Goal: Register for event/course

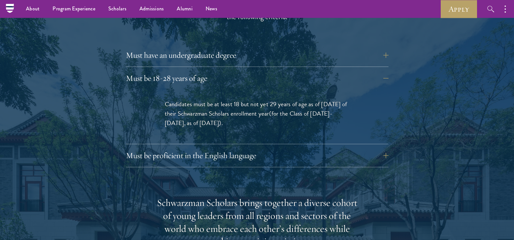
scroll to position [908, 0]
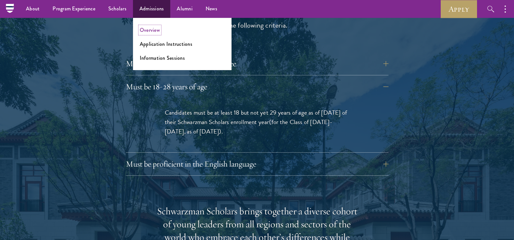
click at [145, 29] on link "Overview" at bounding box center [150, 29] width 20 height 7
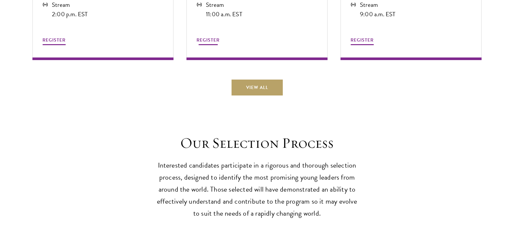
scroll to position [1945, 0]
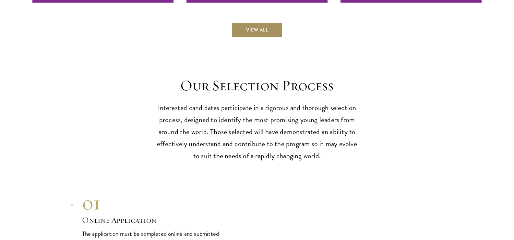
click at [250, 31] on link "View All" at bounding box center [256, 30] width 51 height 16
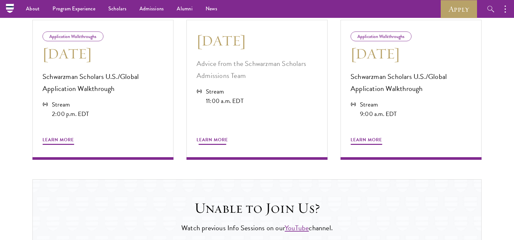
scroll to position [315, 0]
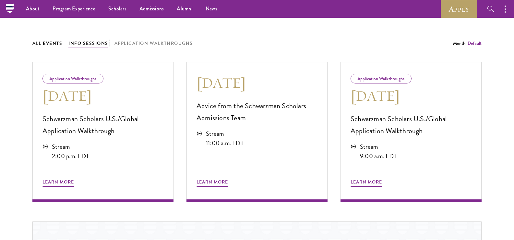
click at [93, 42] on button "Info Sessions" at bounding box center [88, 43] width 40 height 8
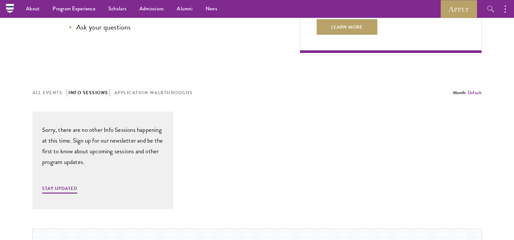
scroll to position [250, 0]
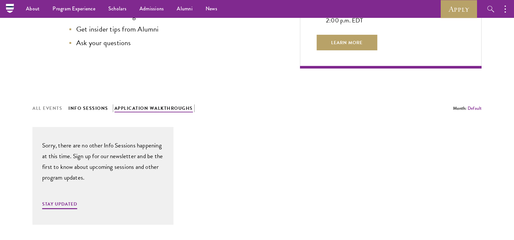
click at [149, 106] on button "Application Walkthroughs" at bounding box center [153, 108] width 78 height 8
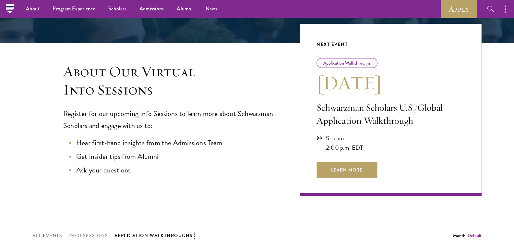
scroll to position [120, 0]
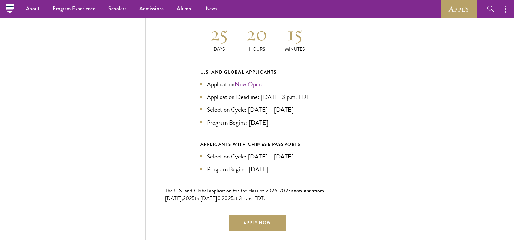
scroll to position [1394, 0]
